Goal: Complete application form: Complete application form

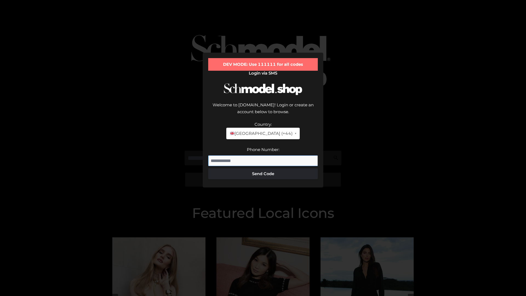
click at [263, 155] on input "Phone Number:" at bounding box center [262, 160] width 109 height 11
type input "**********"
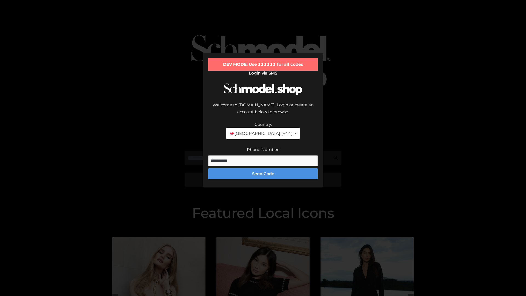
click at [263, 168] on button "Send Code" at bounding box center [262, 173] width 109 height 11
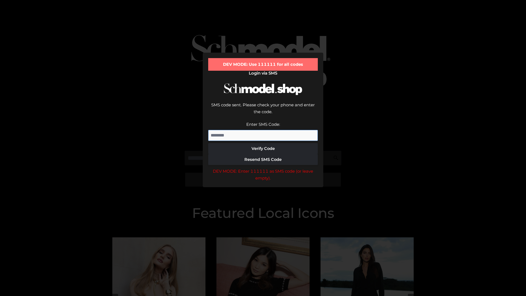
click at [263, 130] on input "Enter SMS Code:" at bounding box center [262, 135] width 109 height 11
type input "******"
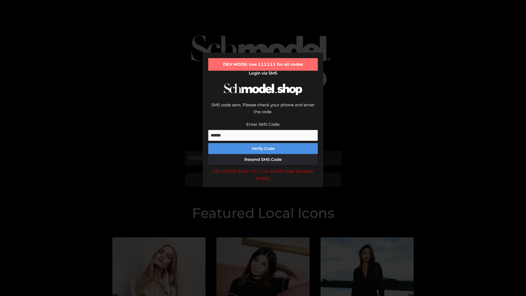
click at [263, 143] on button "Verify Code" at bounding box center [262, 148] width 109 height 11
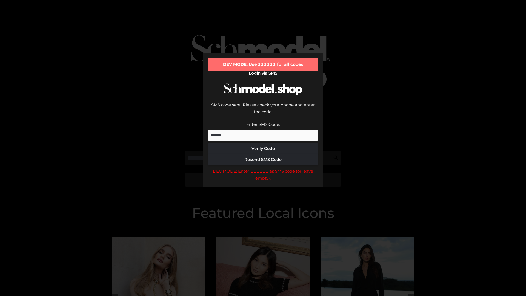
click at [263, 168] on div "DEV MODE: Enter 111111 as SMS code (or leave empty)." at bounding box center [262, 175] width 109 height 14
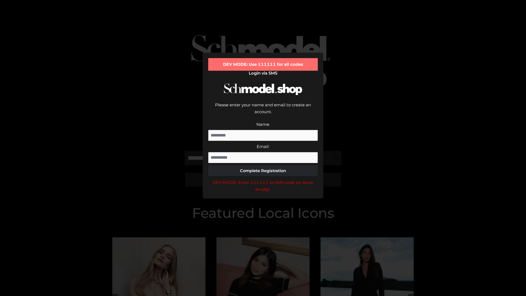
click at [263, 179] on div "DEV MODE: Enter 111111 as SMS code (or leave empty)." at bounding box center [262, 186] width 109 height 14
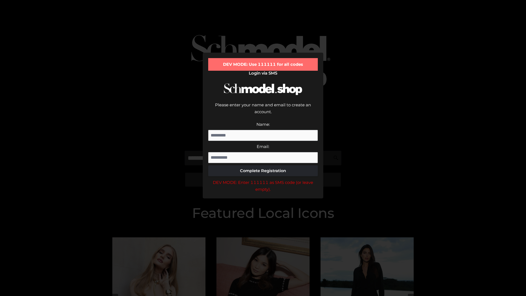
click at [263, 179] on div "DEV MODE: Enter 111111 as SMS code (or leave empty)." at bounding box center [262, 186] width 109 height 14
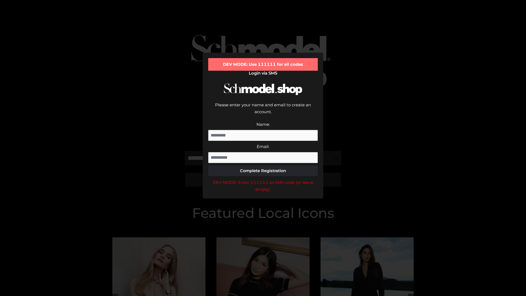
click at [263, 179] on div "DEV MODE: Enter 111111 as SMS code (or leave empty)." at bounding box center [262, 186] width 109 height 14
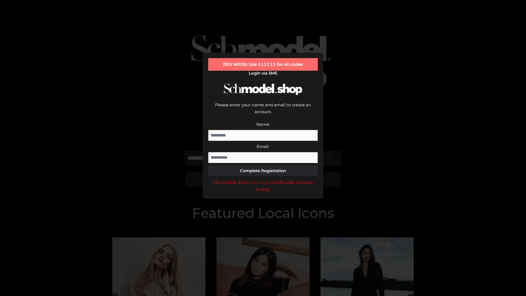
click at [263, 179] on div "DEV MODE: Enter 111111 as SMS code (or leave empty)." at bounding box center [262, 186] width 109 height 14
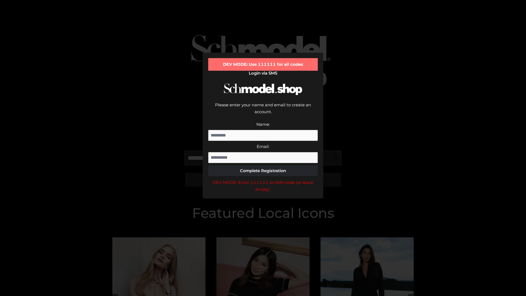
scroll to position [0, 8]
click at [263, 179] on div "DEV MODE: Enter 111111 as SMS code (or leave empty)." at bounding box center [262, 186] width 109 height 14
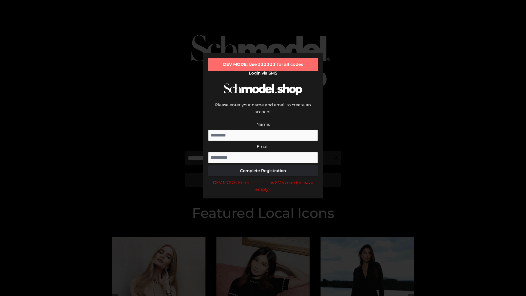
click at [263, 179] on div "DEV MODE: Enter 111111 as SMS code (or leave empty)." at bounding box center [262, 186] width 109 height 14
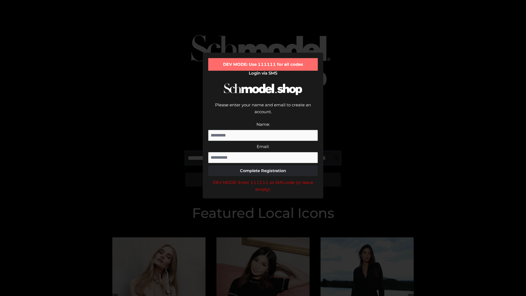
scroll to position [0, 40]
click at [263, 179] on div "DEV MODE: Enter 111111 as SMS code (or leave empty)." at bounding box center [262, 186] width 109 height 14
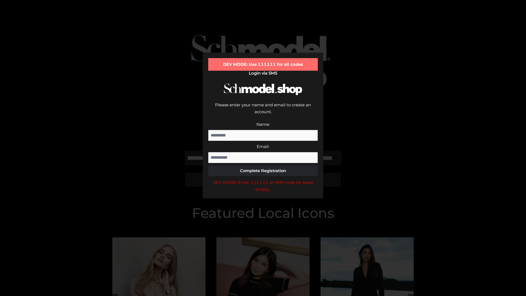
click at [263, 179] on div "DEV MODE: Enter 111111 as SMS code (or leave empty)." at bounding box center [262, 186] width 109 height 14
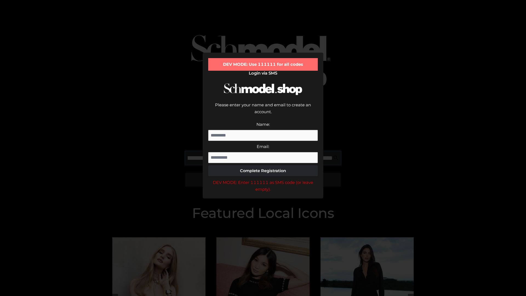
scroll to position [0, 73]
click at [263, 179] on div "DEV MODE: Enter 111111 as SMS code (or leave empty)." at bounding box center [262, 186] width 109 height 14
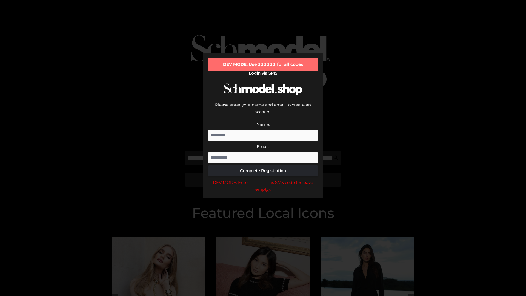
click at [263, 179] on div "DEV MODE: Enter 111111 as SMS code (or leave empty)." at bounding box center [262, 186] width 109 height 14
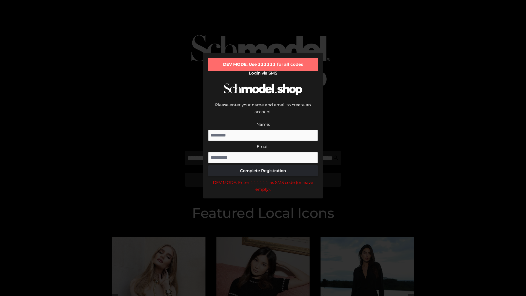
scroll to position [0, 107]
click at [263, 179] on div "DEV MODE: Enter 111111 as SMS code (or leave empty)." at bounding box center [262, 186] width 109 height 14
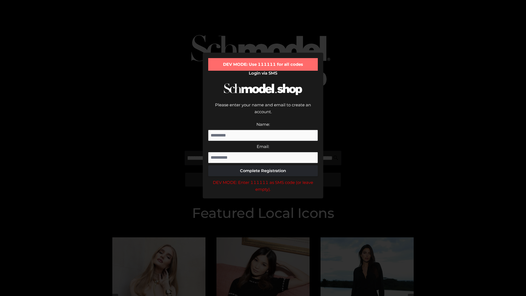
click at [263, 179] on div "DEV MODE: Enter 111111 as SMS code (or leave empty)." at bounding box center [262, 186] width 109 height 14
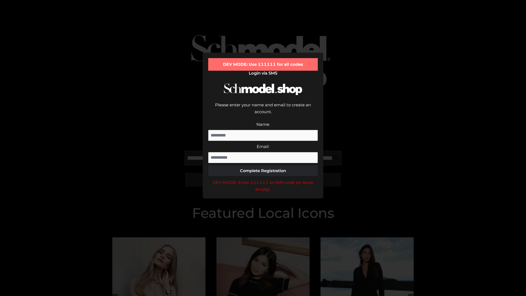
scroll to position [0, 139]
click at [263, 179] on div "DEV MODE: Enter 111111 as SMS code (or leave empty)." at bounding box center [262, 186] width 109 height 14
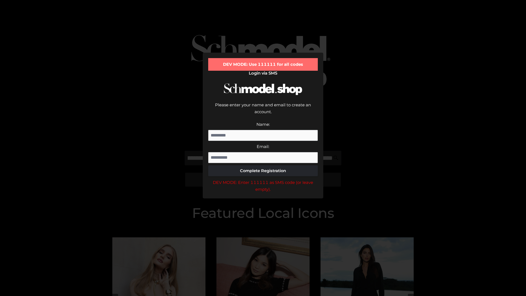
click at [263, 179] on div "DEV MODE: Enter 111111 as SMS code (or leave empty)." at bounding box center [262, 186] width 109 height 14
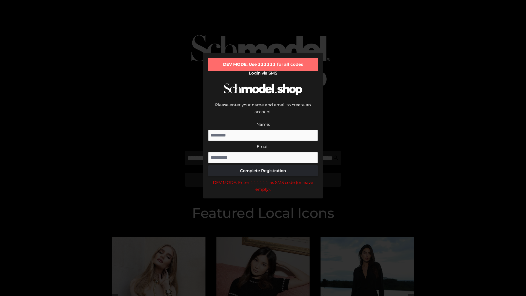
scroll to position [0, 172]
click at [263, 179] on div "DEV MODE: Enter 111111 as SMS code (or leave empty)." at bounding box center [262, 186] width 109 height 14
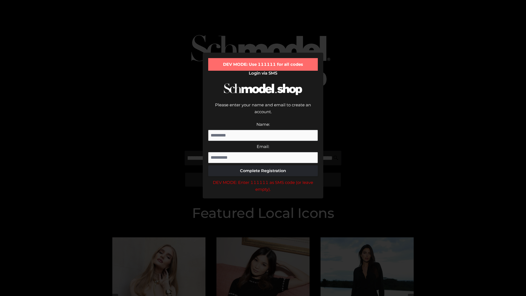
click at [263, 179] on div "DEV MODE: Enter 111111 as SMS code (or leave empty)." at bounding box center [262, 186] width 109 height 14
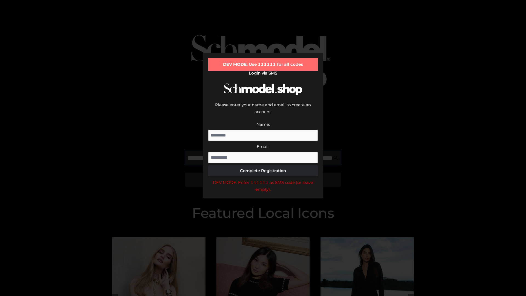
scroll to position [0, 206]
click at [263, 179] on div "DEV MODE: Enter 111111 as SMS code (or leave empty)." at bounding box center [262, 186] width 109 height 14
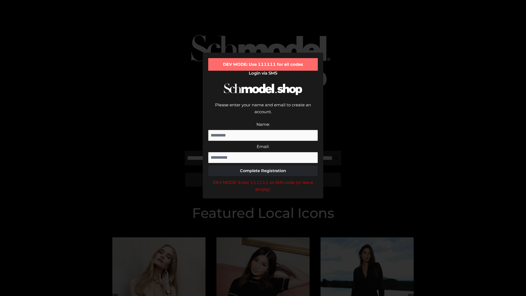
click at [263, 179] on div "DEV MODE: Enter 111111 as SMS code (or leave empty)." at bounding box center [262, 186] width 109 height 14
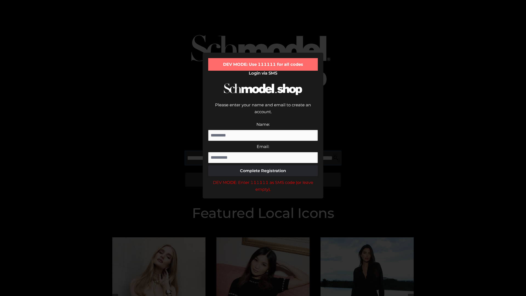
scroll to position [0, 238]
click at [263, 179] on div "DEV MODE: Enter 111111 as SMS code (or leave empty)." at bounding box center [262, 186] width 109 height 14
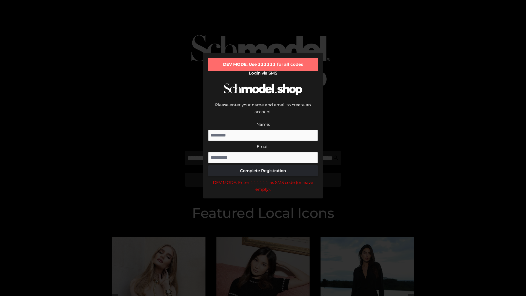
click at [263, 179] on div "DEV MODE: Enter 111111 as SMS code (or leave empty)." at bounding box center [262, 186] width 109 height 14
type input "**********"
